Goal: Task Accomplishment & Management: Manage account settings

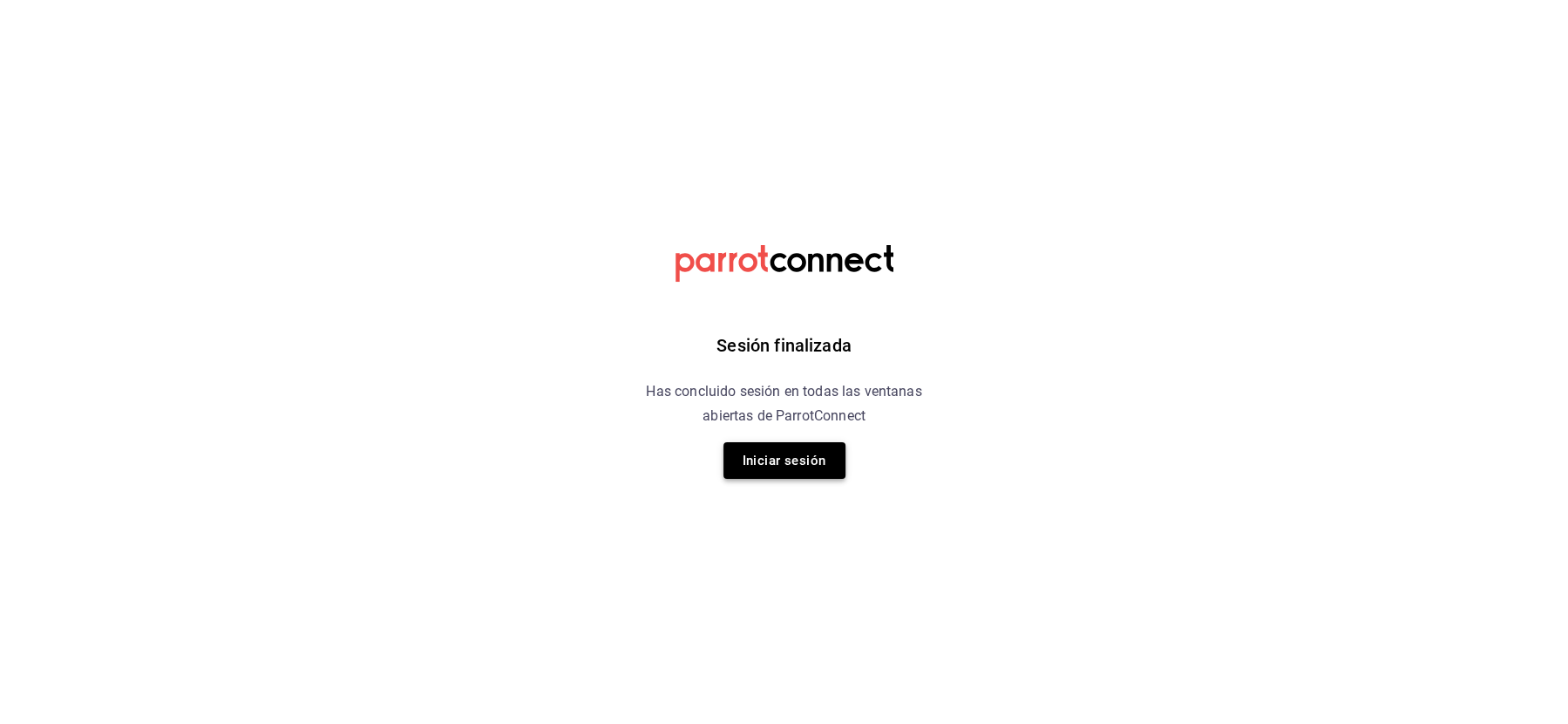
click at [787, 467] on button "Iniciar sesión" at bounding box center [784, 460] width 122 height 36
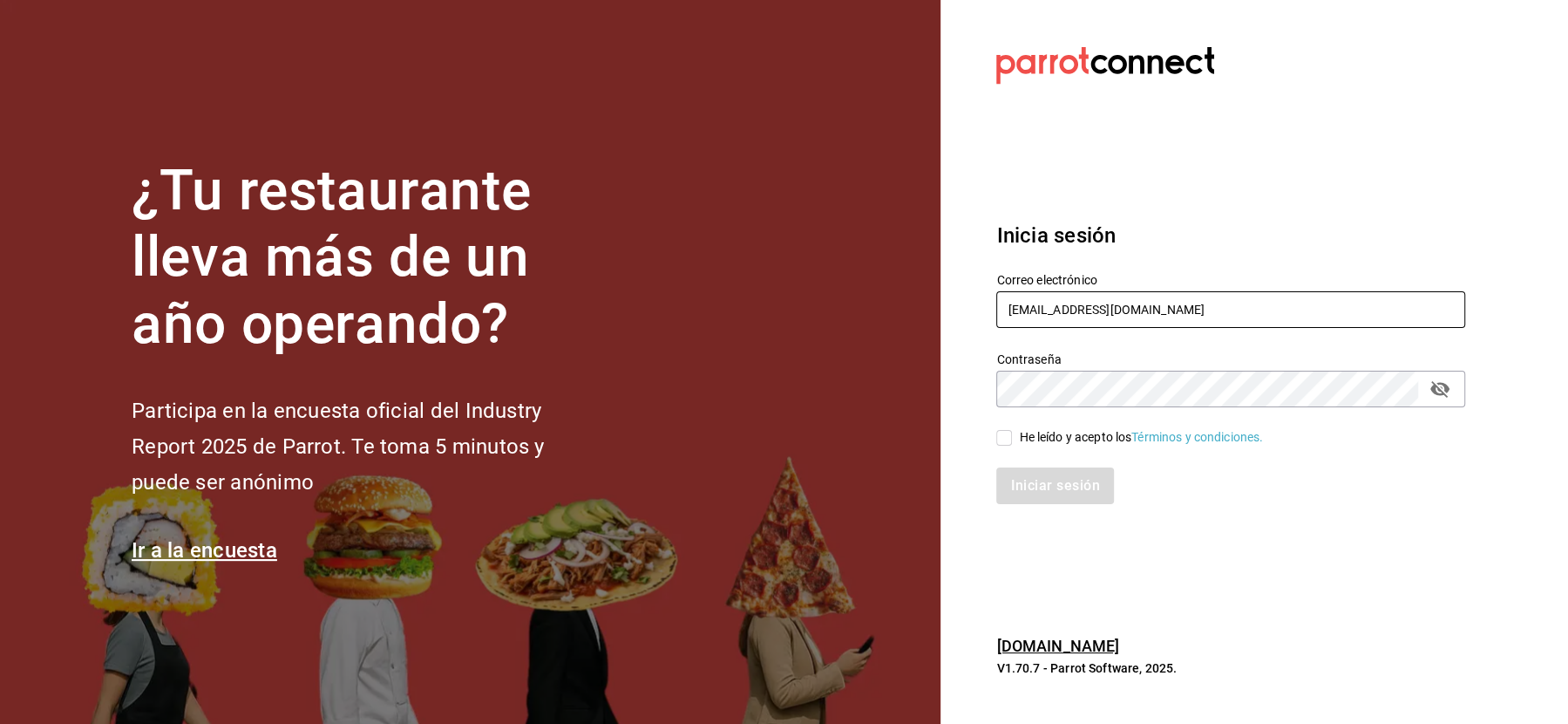
click at [1035, 306] on input "cafeandrea@cdmx.com" at bounding box center [1231, 309] width 469 height 36
paste input "restaurante@xb"
type input "restaurante@xb.com"
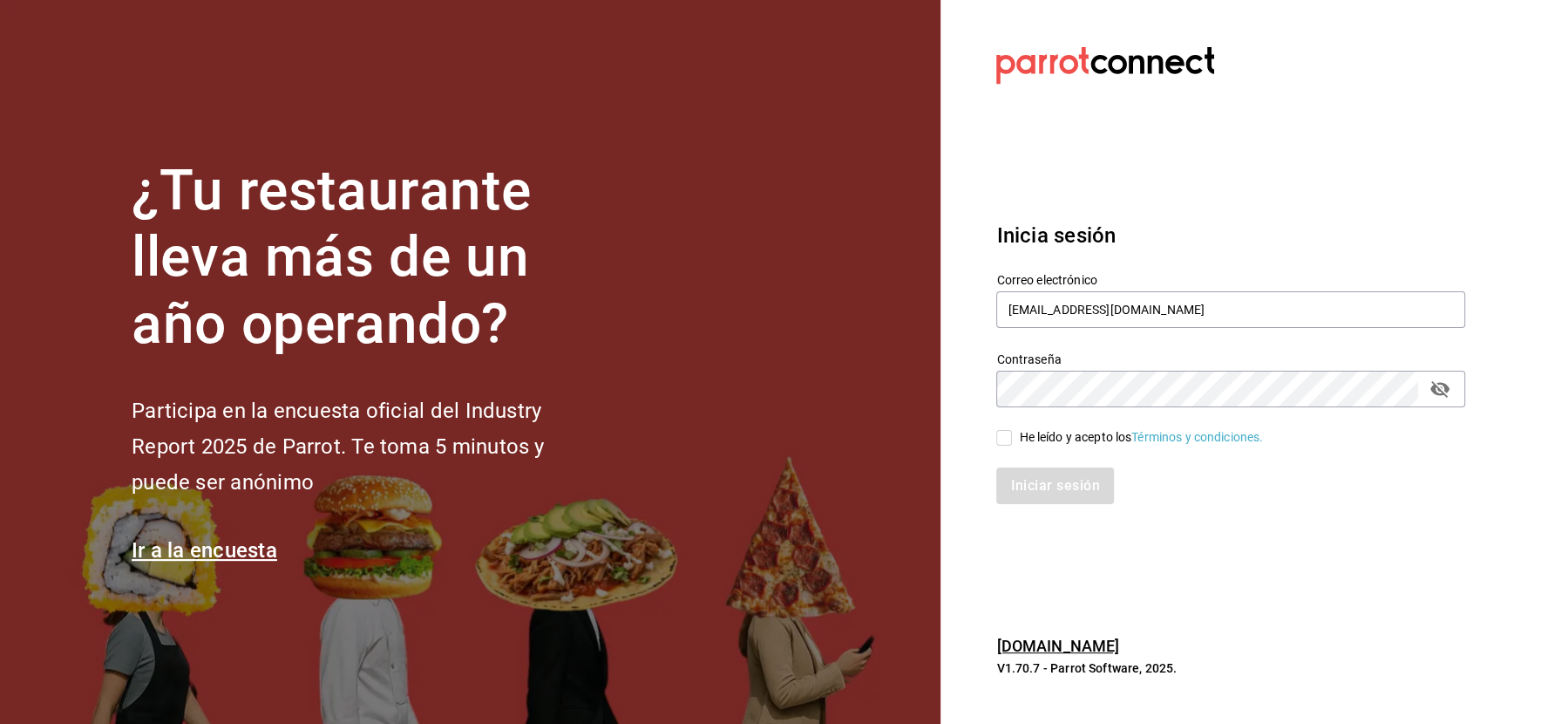
click at [1049, 436] on div "He leído y acepto los Términos y condiciones." at bounding box center [1141, 437] width 244 height 19
click at [1012, 436] on input "He leído y acepto los Términos y condiciones." at bounding box center [1004, 438] width 16 height 16
checkbox input "true"
click at [1049, 473] on button "Iniciar sesión" at bounding box center [1055, 485] width 119 height 36
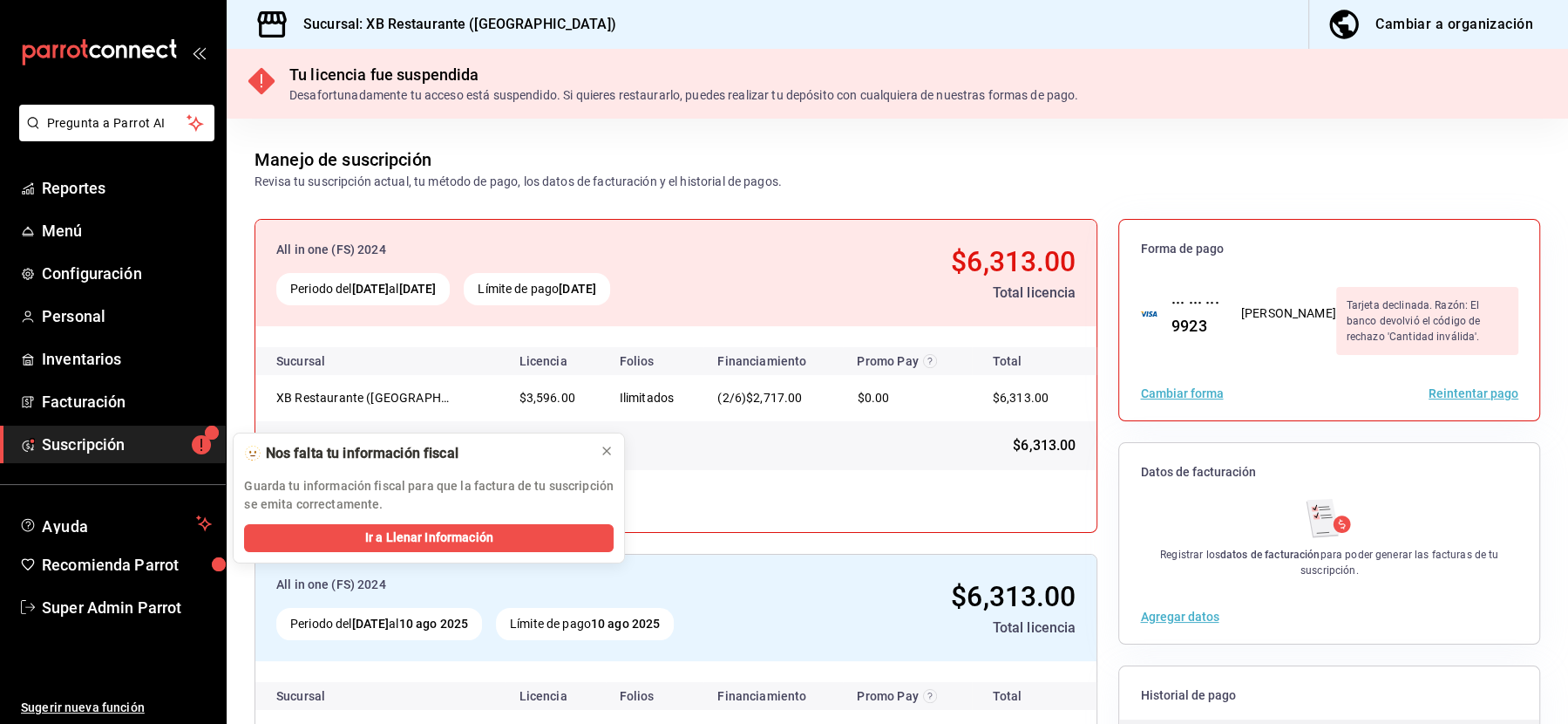
scroll to position [170, 0]
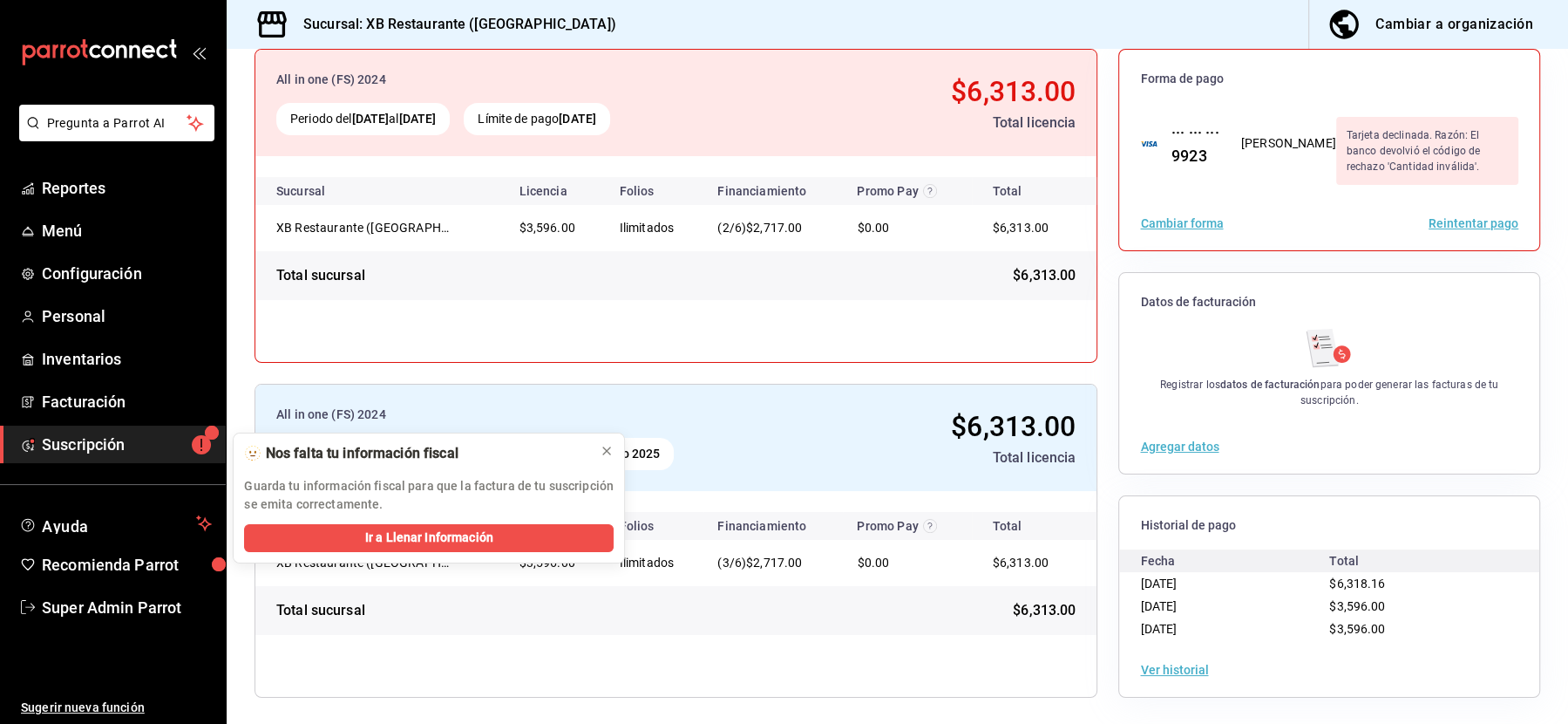
click at [1171, 668] on button "Ver historial" at bounding box center [1173, 670] width 68 height 12
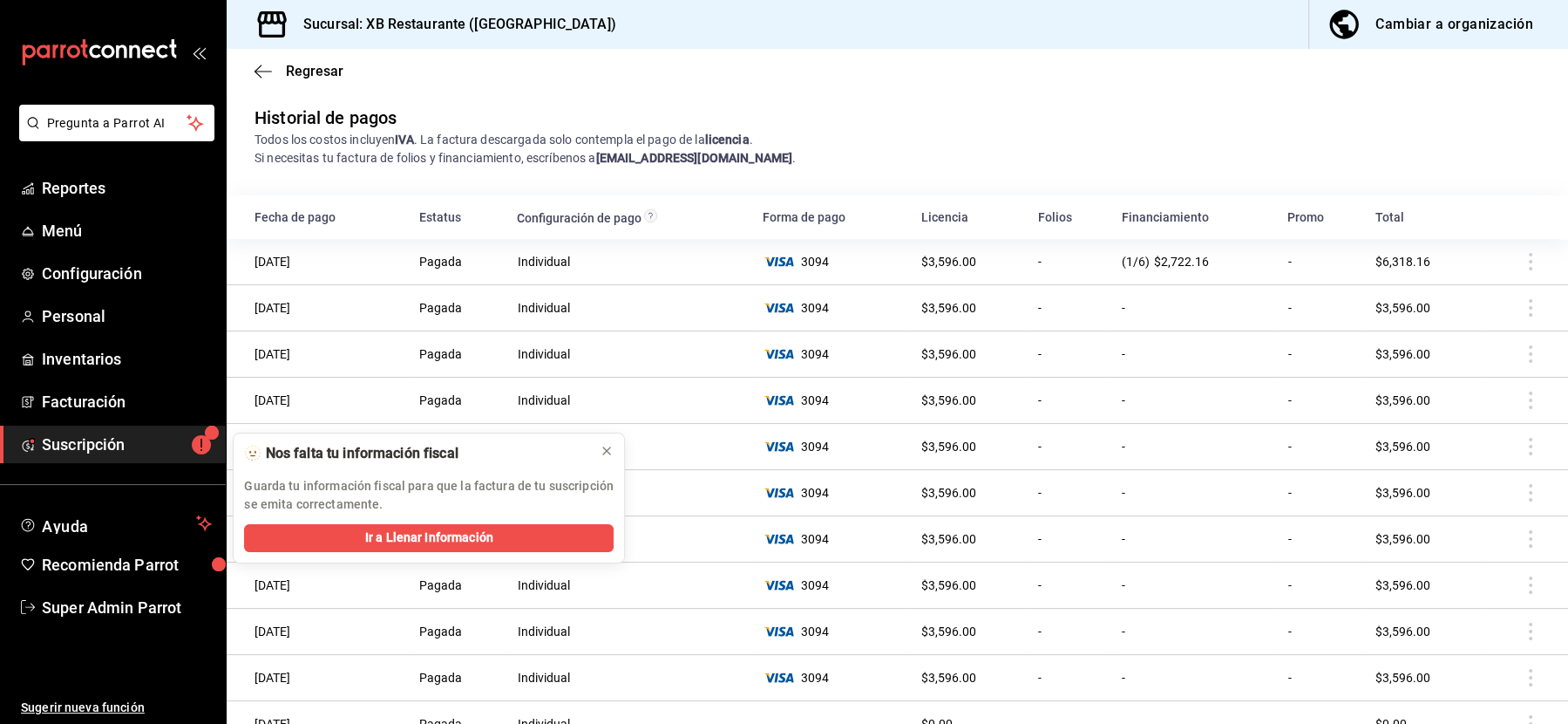
scroll to position [113, 0]
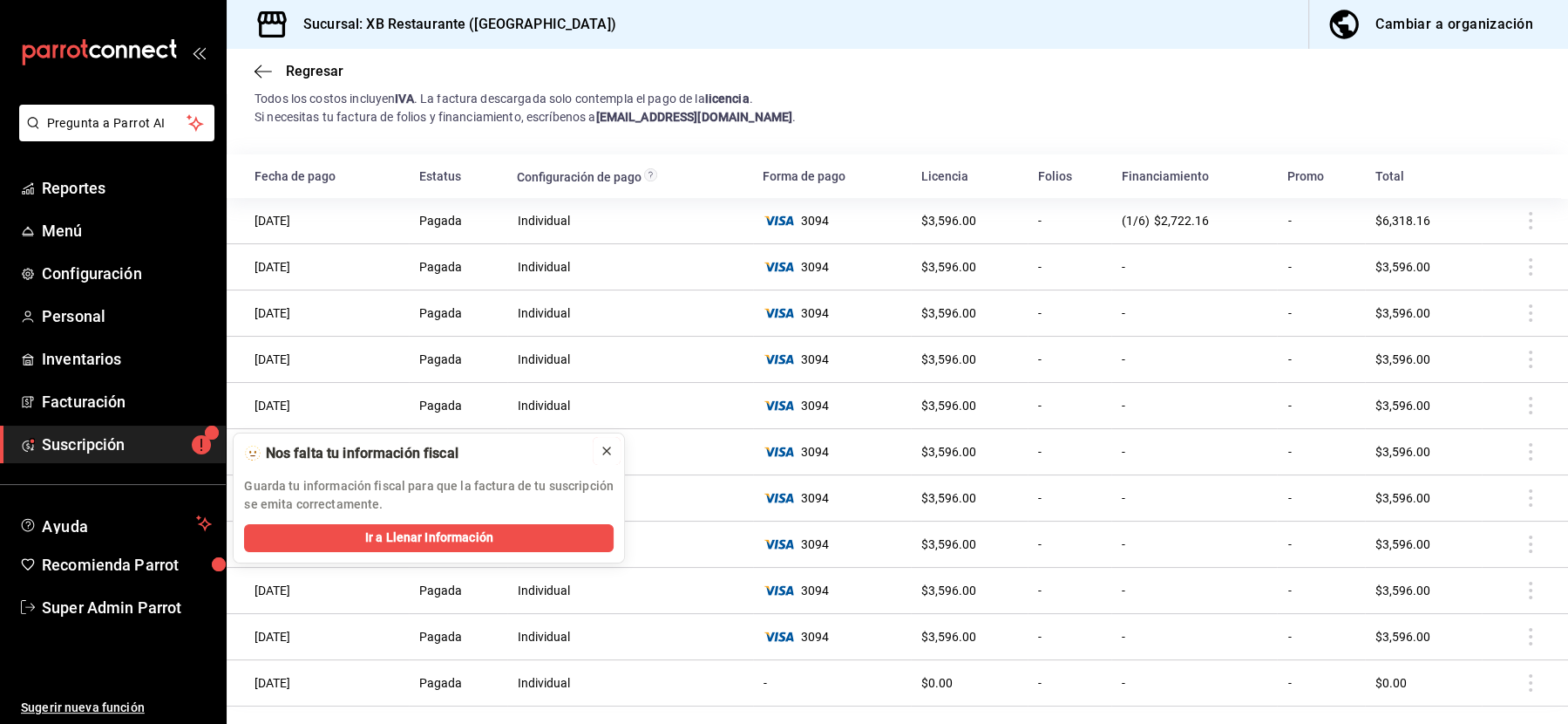
click at [608, 447] on icon at bounding box center [607, 451] width 14 height 14
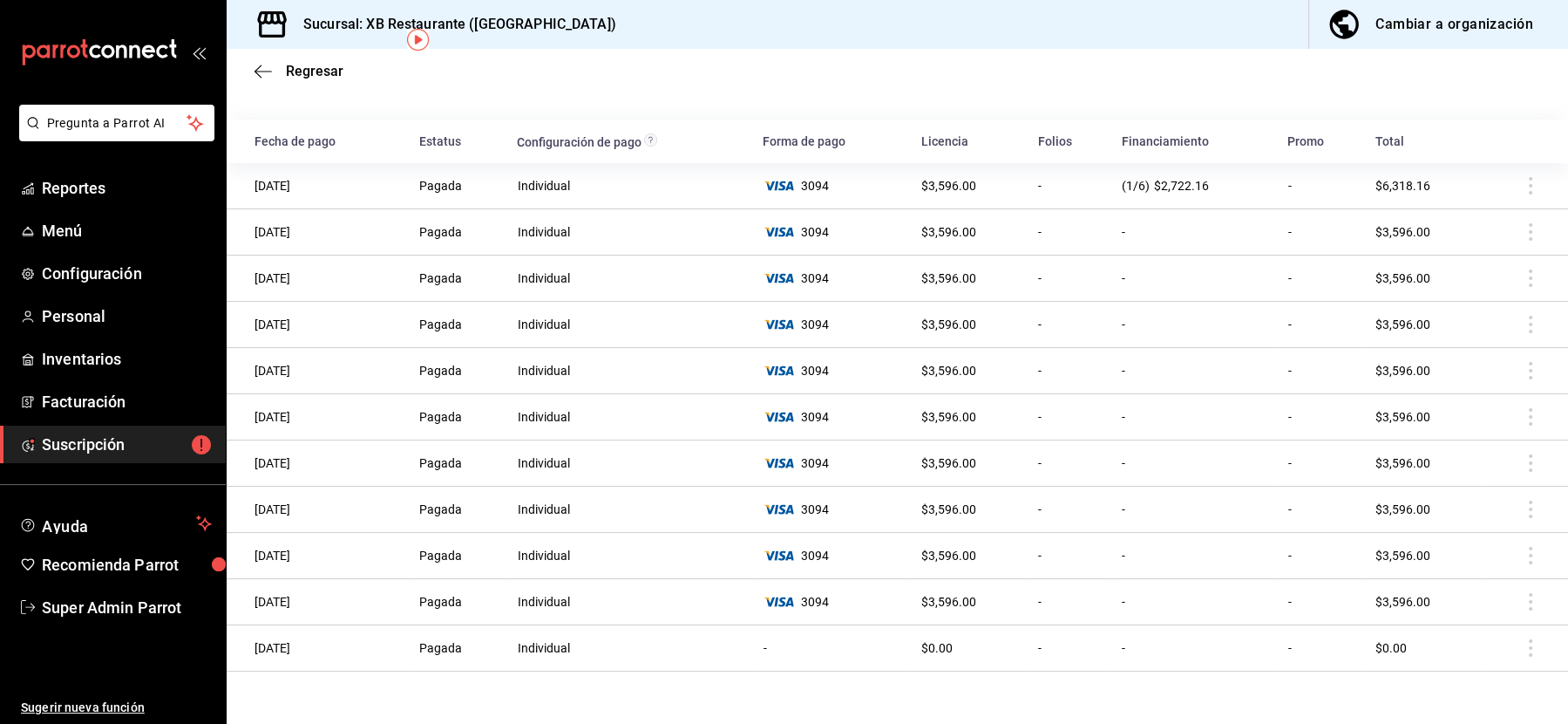
scroll to position [138, 0]
